Goal: Transaction & Acquisition: Purchase product/service

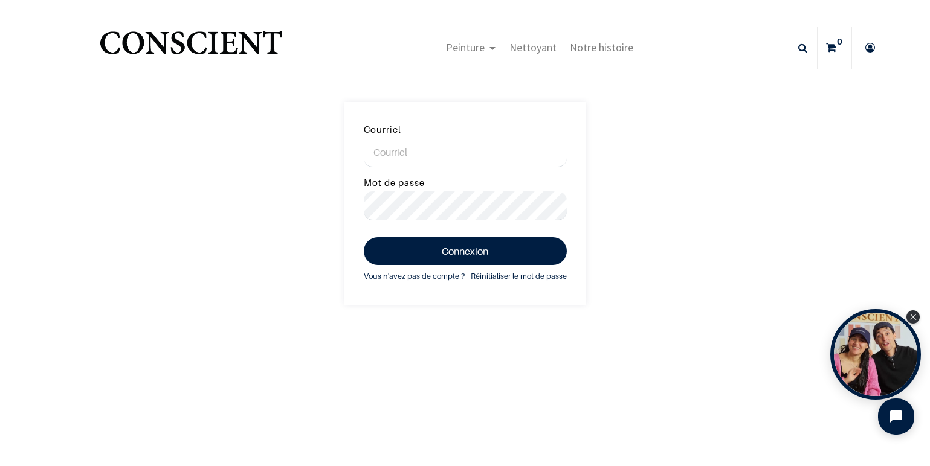
click at [403, 152] on input "Courriel" at bounding box center [465, 152] width 203 height 29
type input "[EMAIL_ADDRESS][DOMAIN_NAME]"
click at [481, 277] on link "Réinitialiser le mot de passe" at bounding box center [519, 276] width 96 height 13
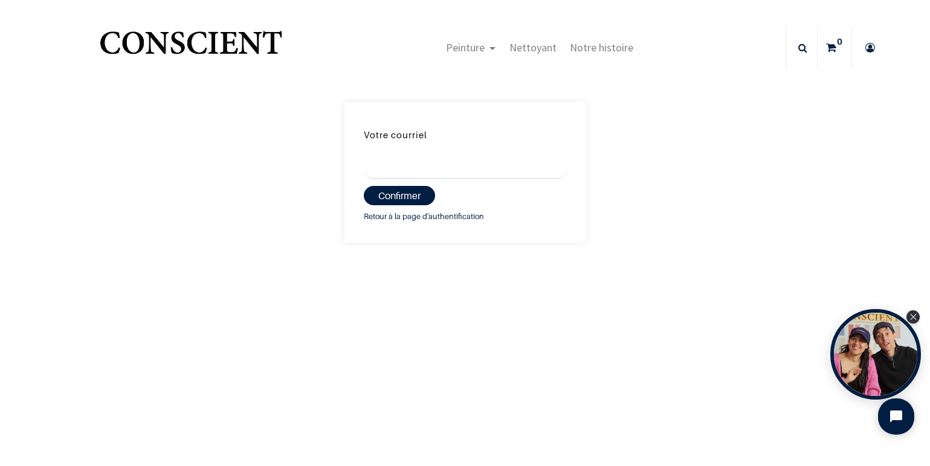
click at [410, 163] on input "Votre courriel" at bounding box center [465, 164] width 203 height 29
type input "[EMAIL_ADDRESS][DOMAIN_NAME]"
click at [390, 195] on button "Confirmer" at bounding box center [399, 195] width 71 height 19
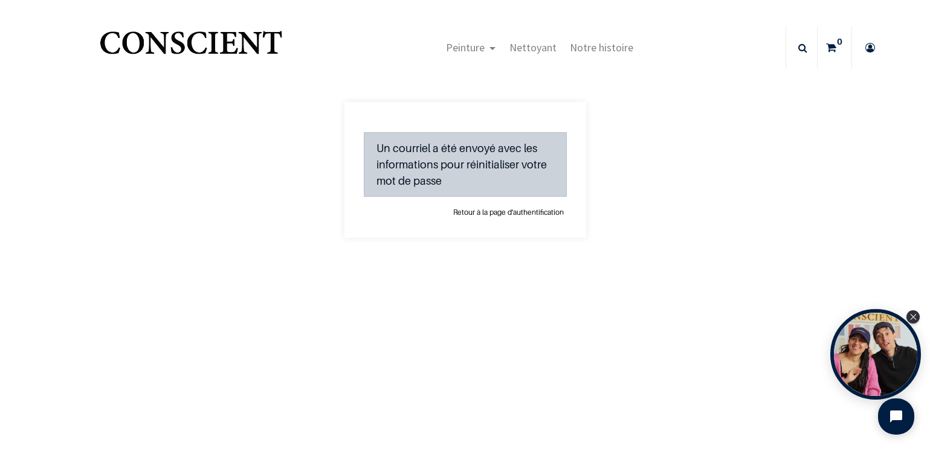
click at [520, 213] on link "Retour à la page d'authentification" at bounding box center [508, 213] width 117 height 12
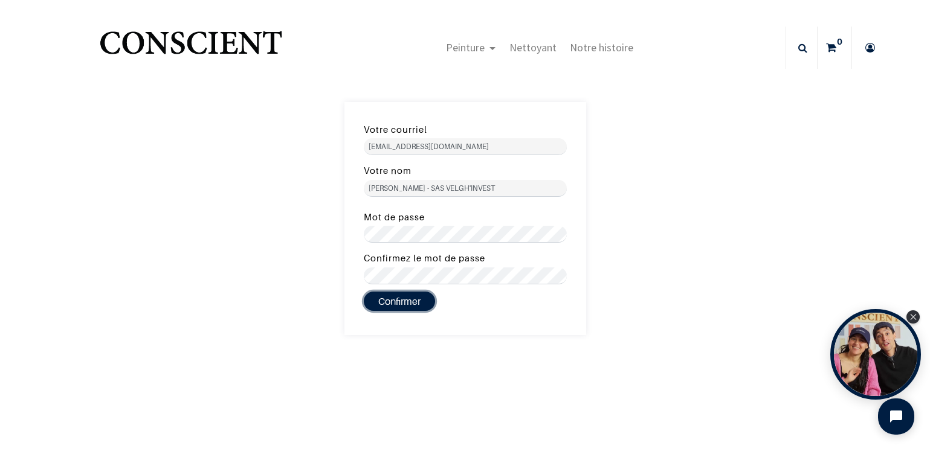
click at [397, 302] on button "Confirmer" at bounding box center [399, 301] width 71 height 19
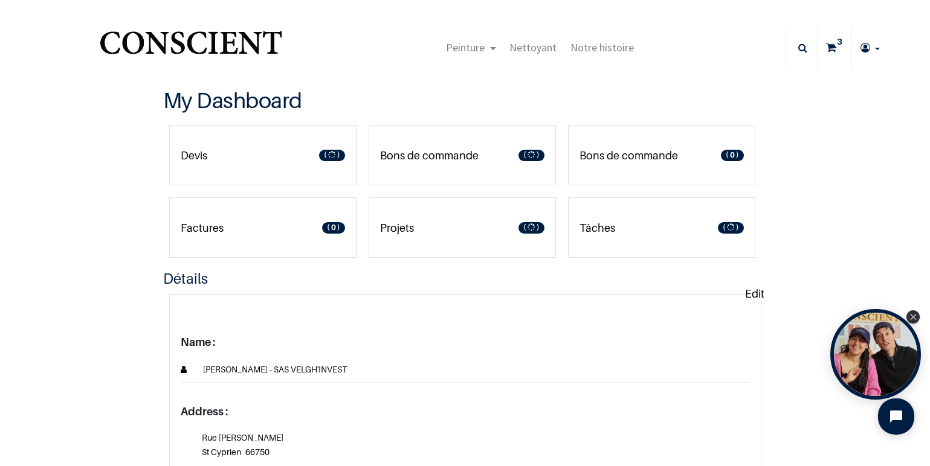
type input "[EMAIL_ADDRESS][DOMAIN_NAME]"
click at [828, 47] on icon at bounding box center [831, 48] width 10 height 42
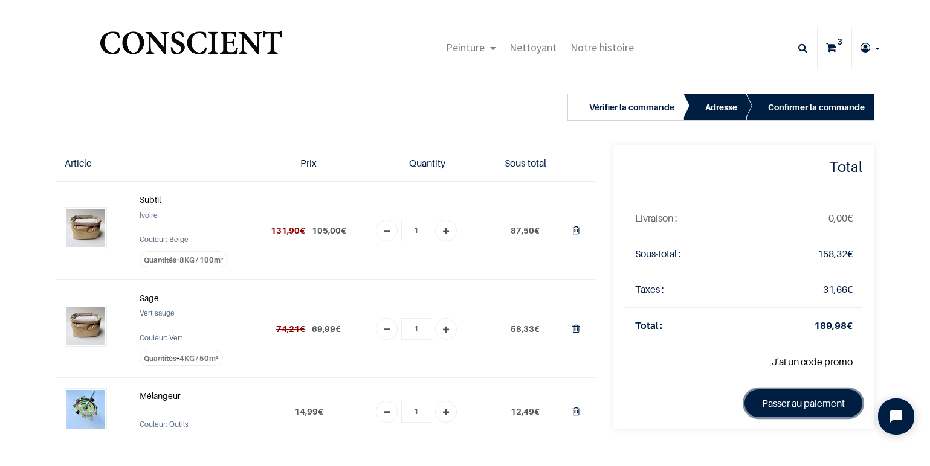
click at [785, 405] on link "Passer au paiement" at bounding box center [803, 404] width 118 height 28
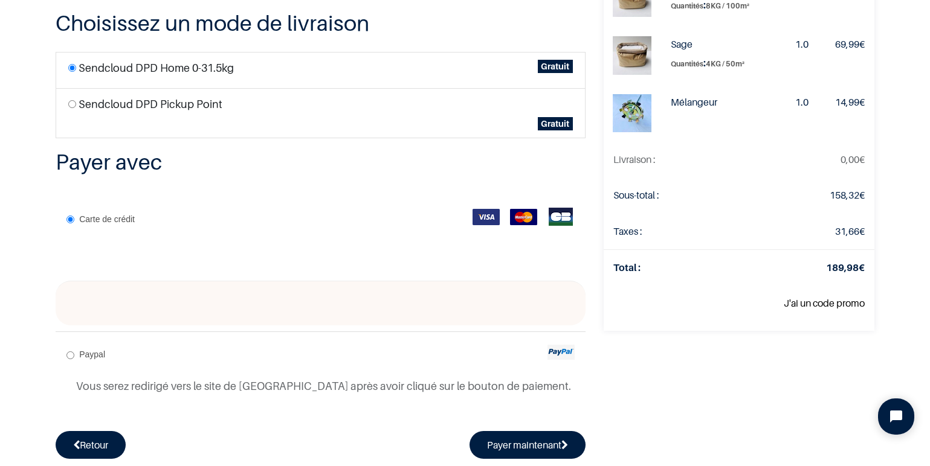
scroll to position [181, 0]
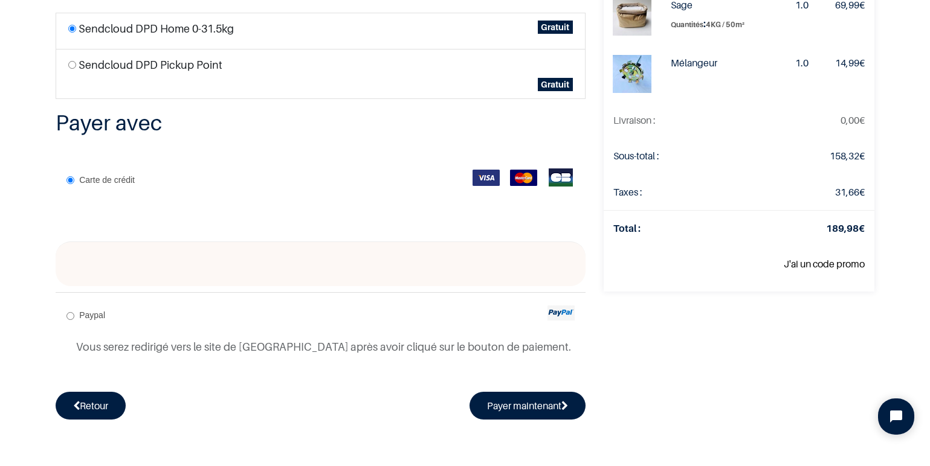
click at [68, 318] on input "Paypal" at bounding box center [70, 316] width 8 height 8
radio input "true"
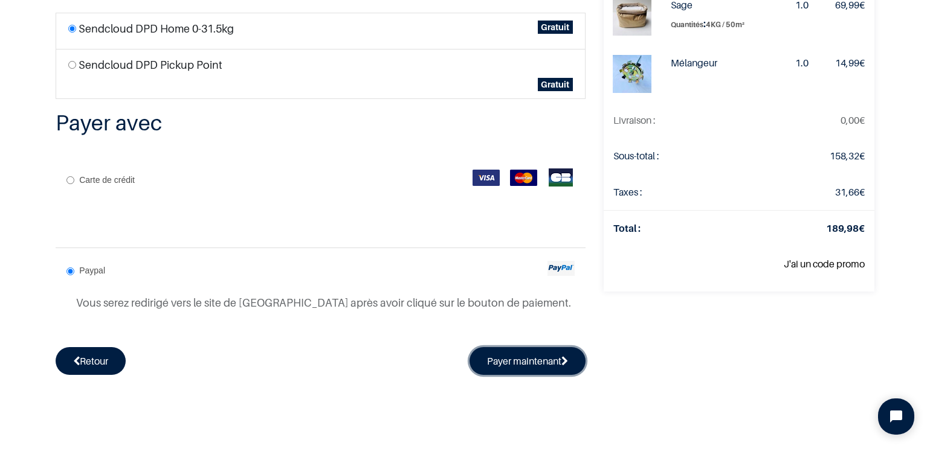
click at [502, 363] on button "Payer maintenant" at bounding box center [527, 361] width 116 height 28
